Goal: Task Accomplishment & Management: Manage account settings

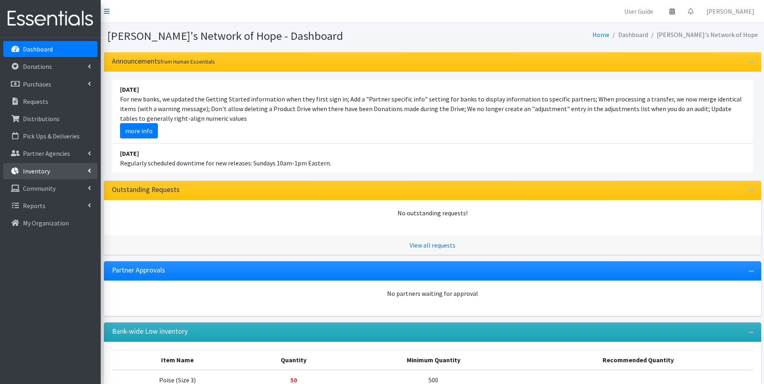
click at [46, 170] on p "Inventory" at bounding box center [36, 171] width 27 height 8
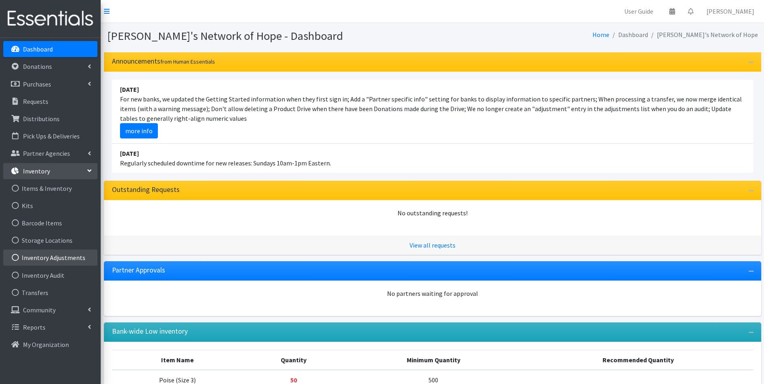
click at [49, 259] on link "Inventory Adjustments" at bounding box center [50, 258] width 94 height 16
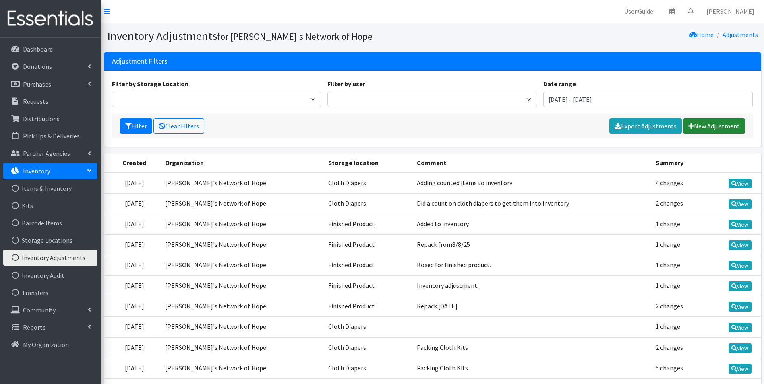
click at [703, 124] on link "New Adjustment" at bounding box center [714, 125] width 62 height 15
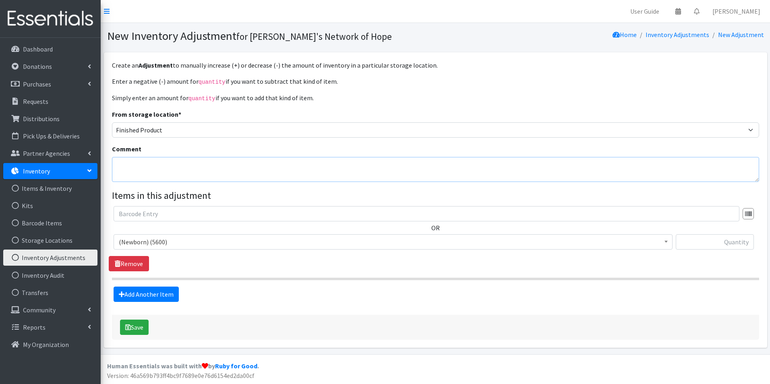
click at [139, 163] on textarea "Comment" at bounding box center [435, 169] width 647 height 25
type textarea "Added to Finished Inventory"
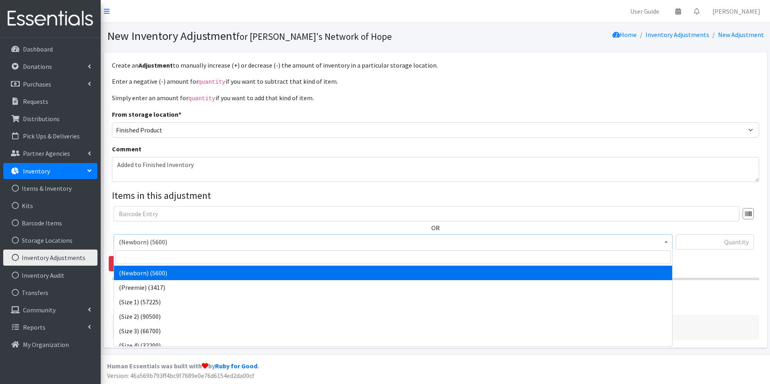
click at [142, 244] on span "(Newborn) (5600)" at bounding box center [393, 241] width 548 height 11
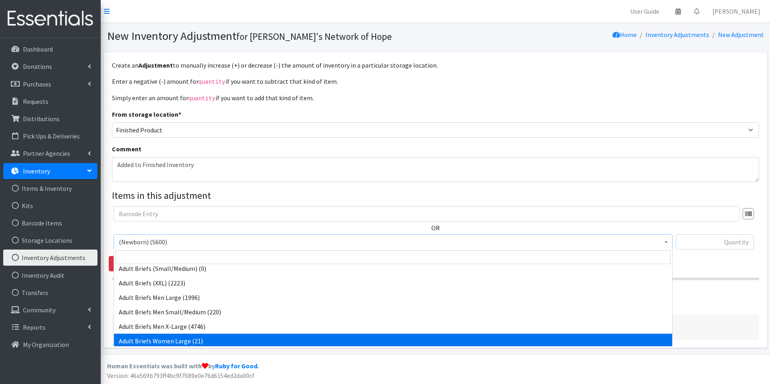
scroll to position [121, 0]
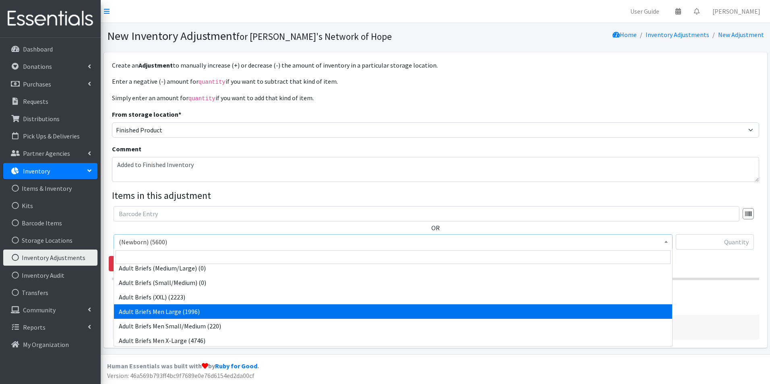
select select "14496"
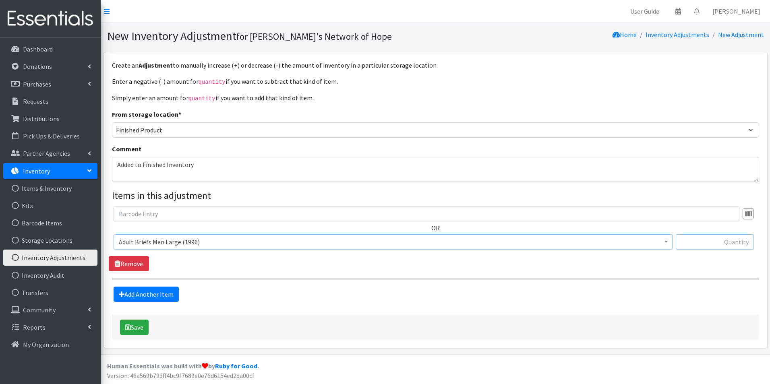
click at [729, 242] on input "text" at bounding box center [715, 241] width 78 height 15
type input "780"
click at [136, 325] on button "Save" at bounding box center [134, 327] width 29 height 15
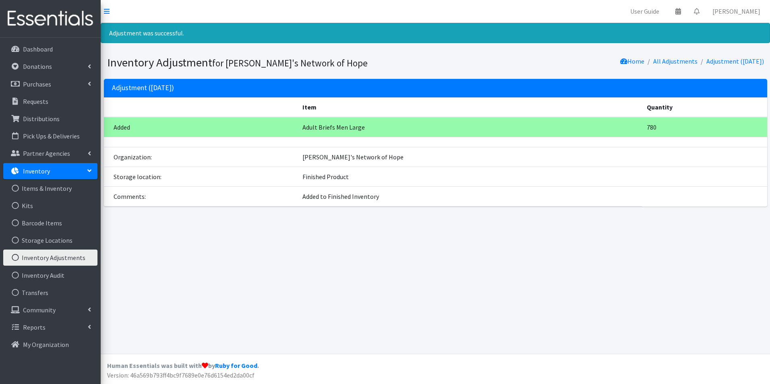
click at [62, 256] on link "Inventory Adjustments" at bounding box center [50, 258] width 94 height 16
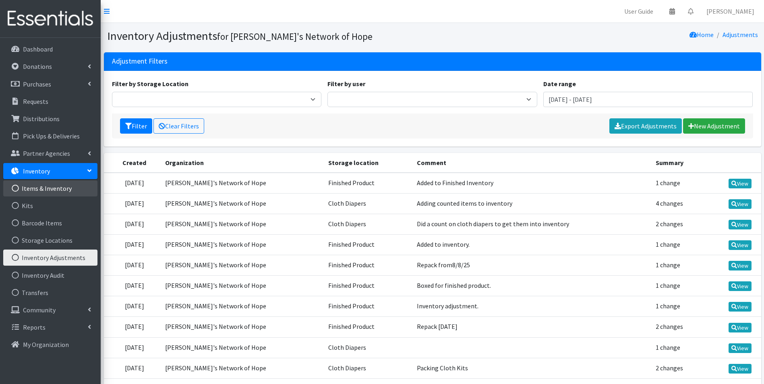
click at [36, 187] on link "Items & Inventory" at bounding box center [50, 188] width 94 height 16
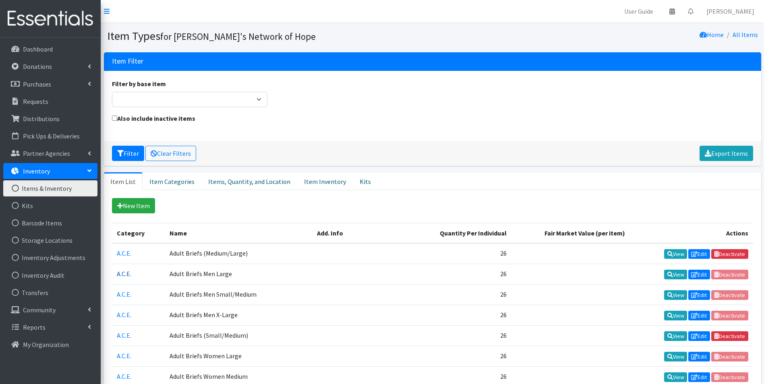
click at [128, 275] on link "A.C.E." at bounding box center [124, 274] width 14 height 8
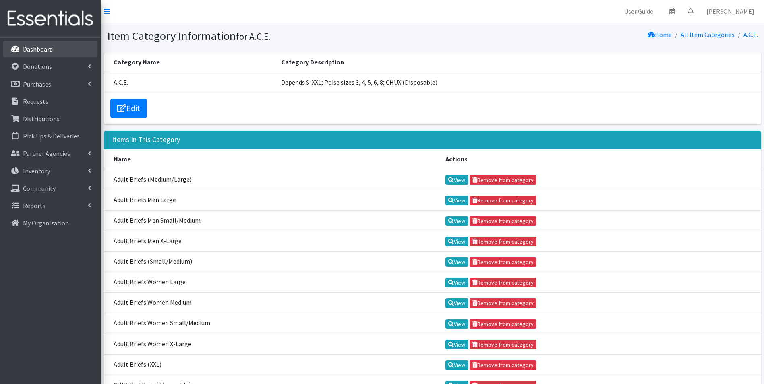
click at [41, 50] on p "Dashboard" at bounding box center [38, 49] width 30 height 8
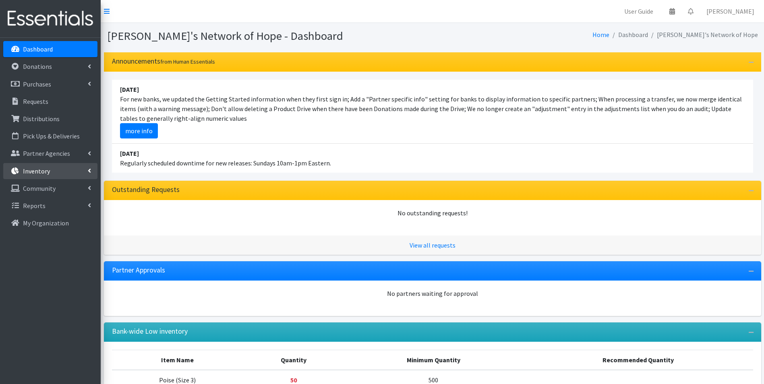
click at [37, 169] on p "Inventory" at bounding box center [36, 171] width 27 height 8
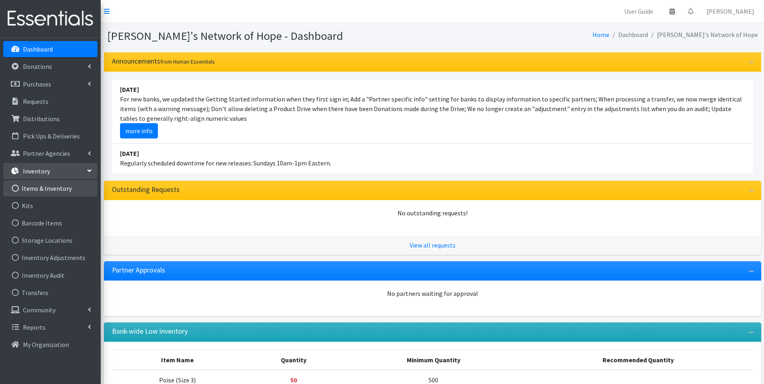
click at [33, 188] on link "Items & Inventory" at bounding box center [50, 188] width 94 height 16
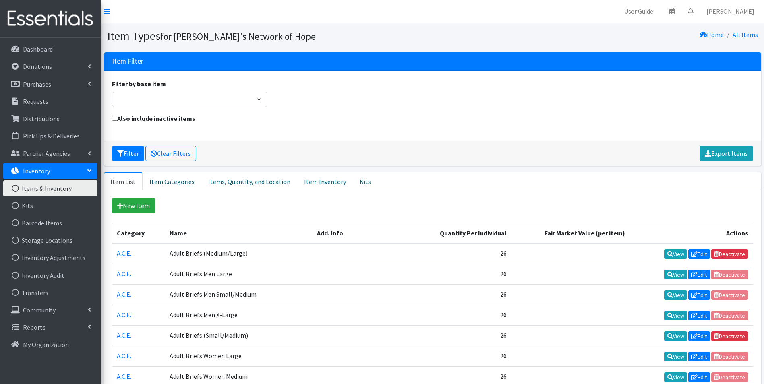
click at [56, 186] on link "Items & Inventory" at bounding box center [50, 188] width 94 height 16
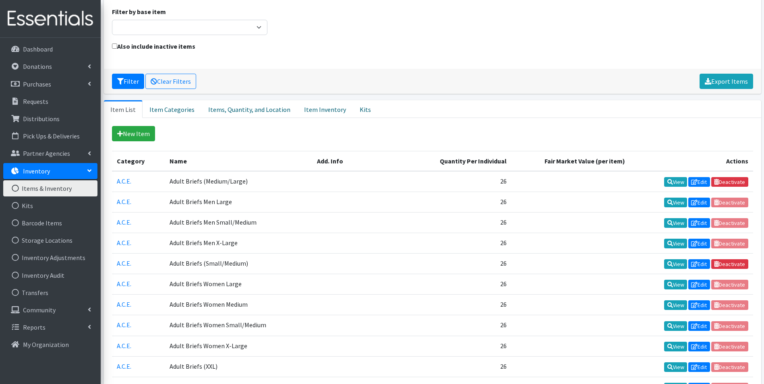
scroll to position [159, 0]
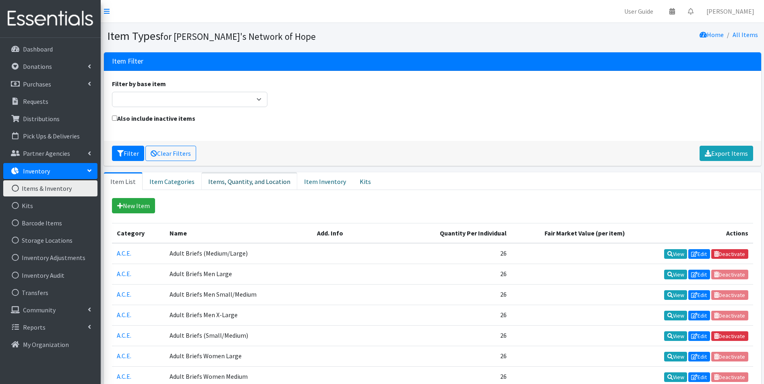
click at [224, 179] on link "Items, Quantity, and Location" at bounding box center [249, 181] width 96 height 18
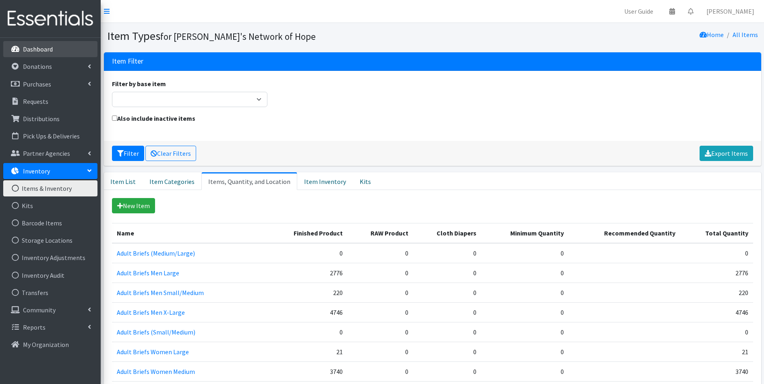
click at [35, 48] on p "Dashboard" at bounding box center [38, 49] width 30 height 8
